Goal: Information Seeking & Learning: Learn about a topic

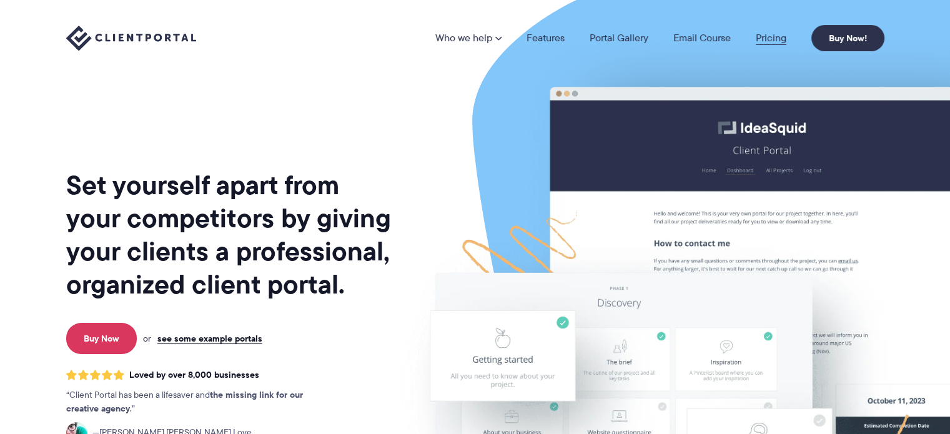
click at [768, 35] on link "Pricing" at bounding box center [771, 38] width 31 height 10
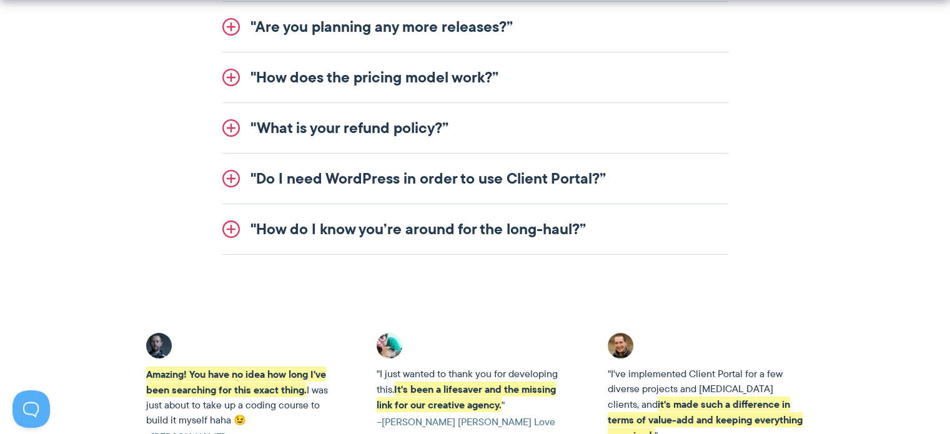
scroll to position [1796, 0]
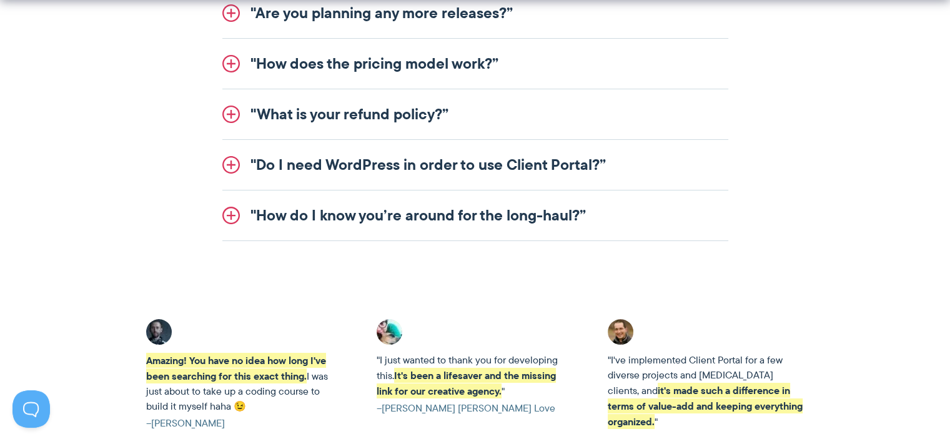
click at [234, 171] on link ""Do I need WordPress in order to use Client Portal?”" at bounding box center [475, 165] width 506 height 50
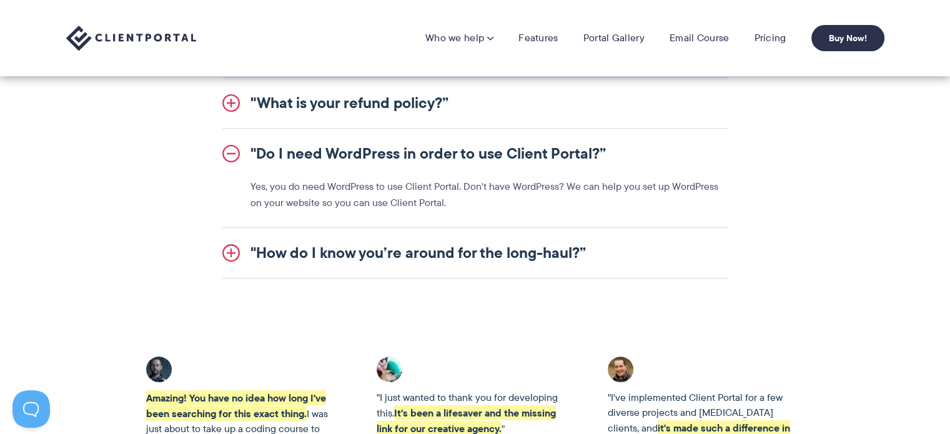
scroll to position [1650, 0]
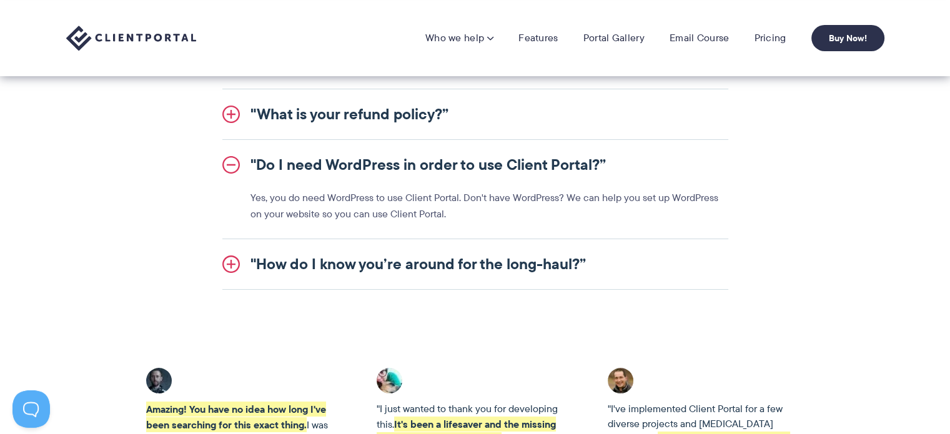
click at [232, 170] on link ""Do I need WordPress in order to use Client Portal?”" at bounding box center [475, 165] width 506 height 50
click at [231, 169] on link ""Do I need WordPress in order to use Client Portal?”" at bounding box center [475, 165] width 506 height 50
click at [229, 161] on link ""Do I need WordPress in order to use Client Portal?”" at bounding box center [475, 165] width 506 height 50
click at [232, 155] on link ""Do I need WordPress in order to use Client Portal?”" at bounding box center [475, 165] width 506 height 50
